Goal: Transaction & Acquisition: Purchase product/service

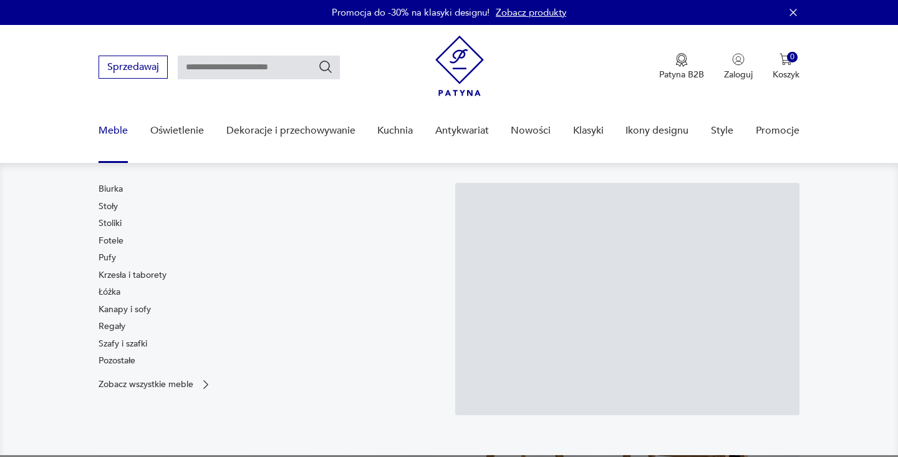
click at [119, 128] on link "Meble" at bounding box center [113, 131] width 29 height 48
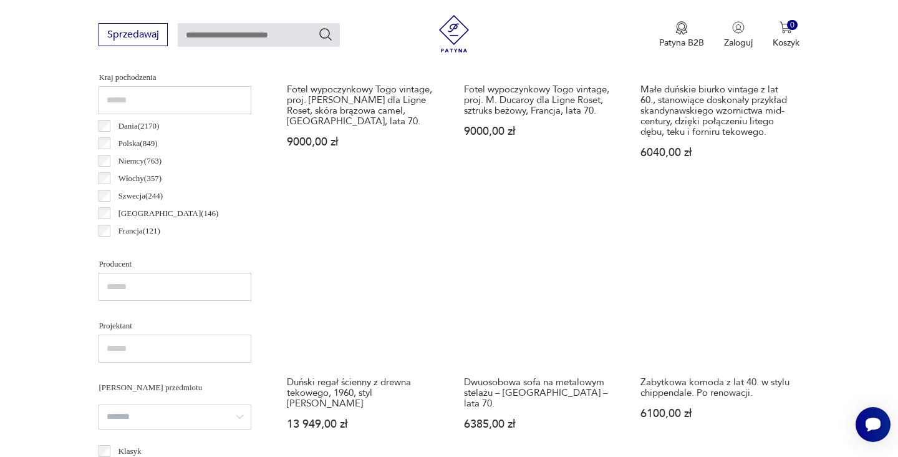
scroll to position [757, 0]
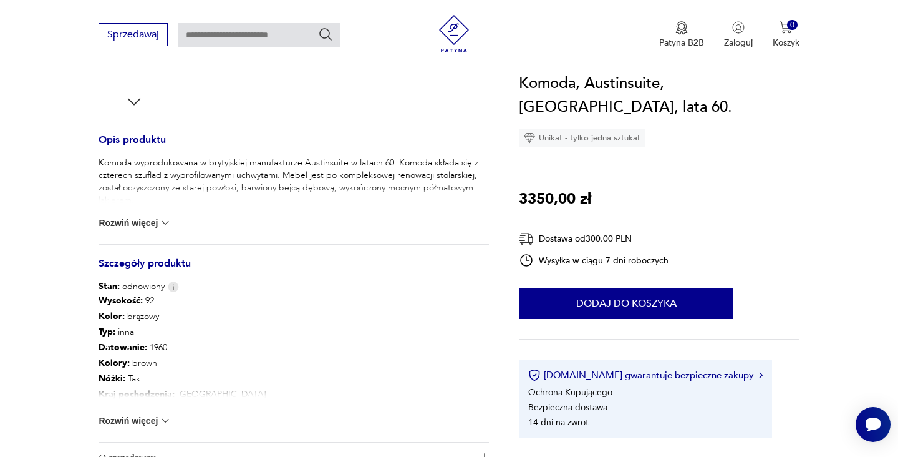
scroll to position [488, 0]
